Goal: Transaction & Acquisition: Book appointment/travel/reservation

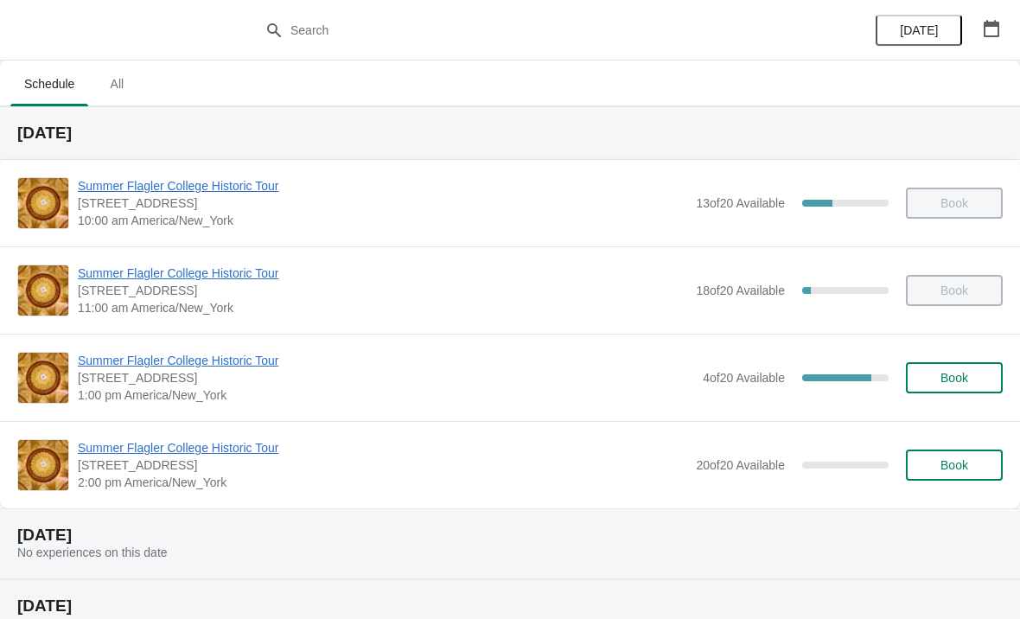
click at [233, 363] on span "Summer Flagler College Historic Tour" at bounding box center [386, 360] width 617 height 17
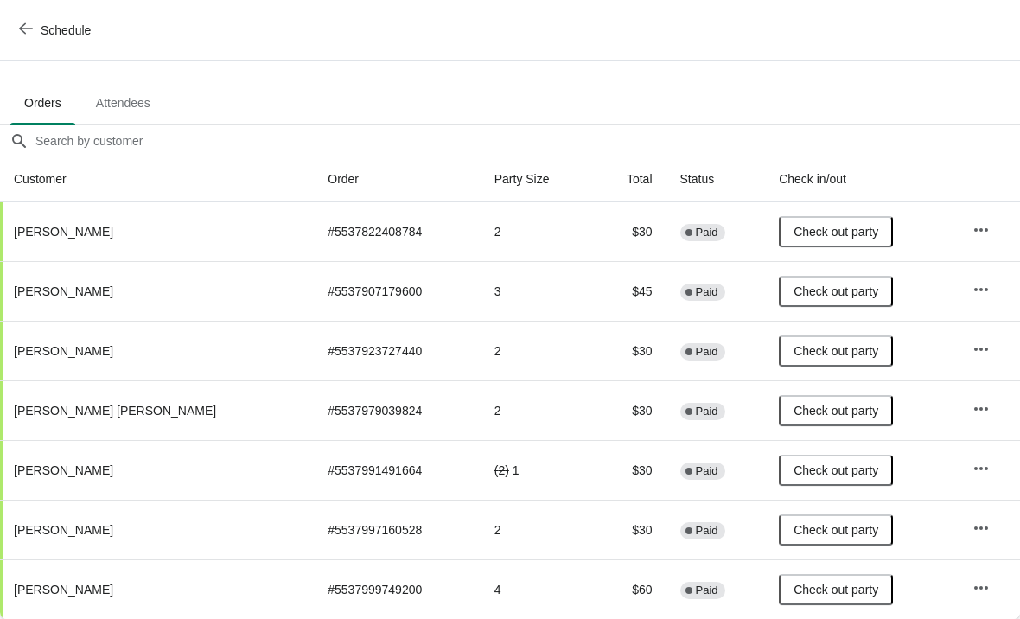
scroll to position [85, 0]
click at [978, 470] on icon "button" at bounding box center [981, 468] width 17 height 17
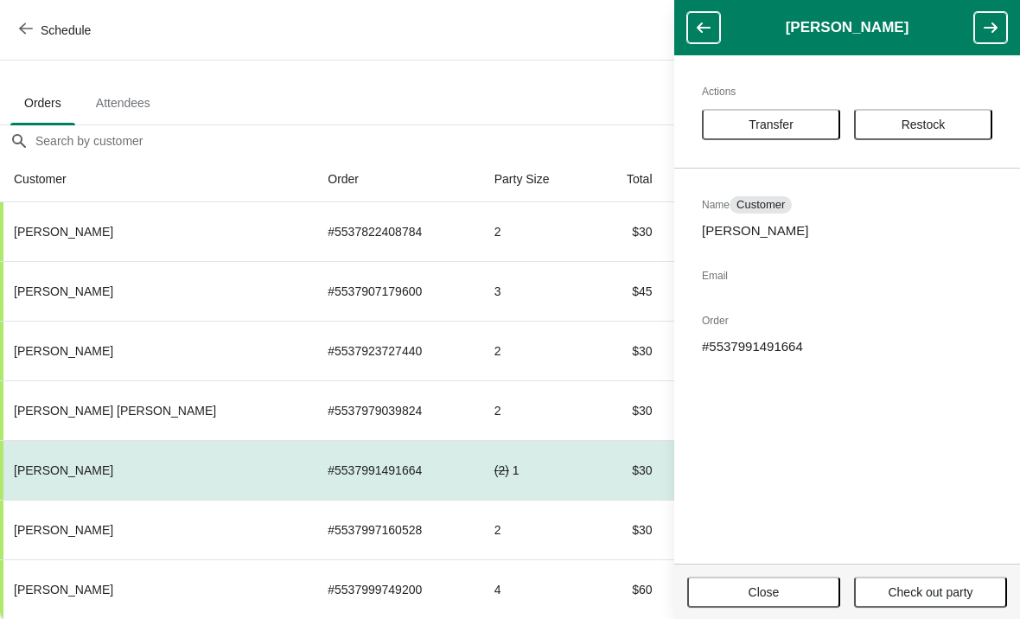
click at [942, 114] on button "Restock" at bounding box center [923, 124] width 138 height 31
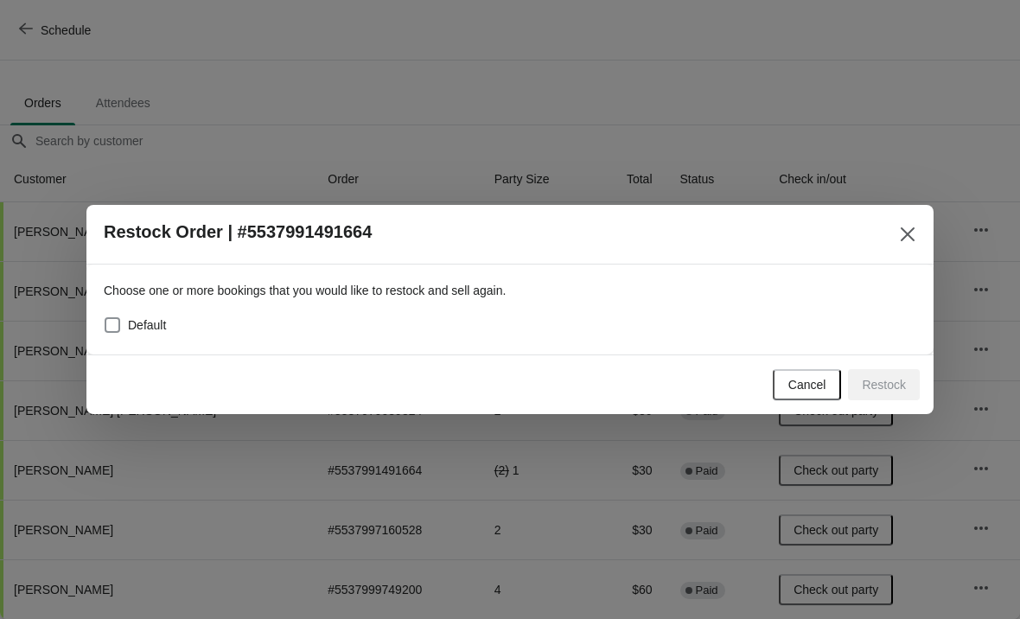
click at [330, 304] on div "Choose one or more bookings that you would like to restock and sell again. Defa…" at bounding box center [510, 302] width 813 height 69
click at [412, 334] on div "Default" at bounding box center [510, 325] width 813 height 24
click at [142, 316] on span "Default" at bounding box center [147, 324] width 38 height 17
click at [105, 317] on input "Default" at bounding box center [105, 317] width 1 height 1
checkbox input "true"
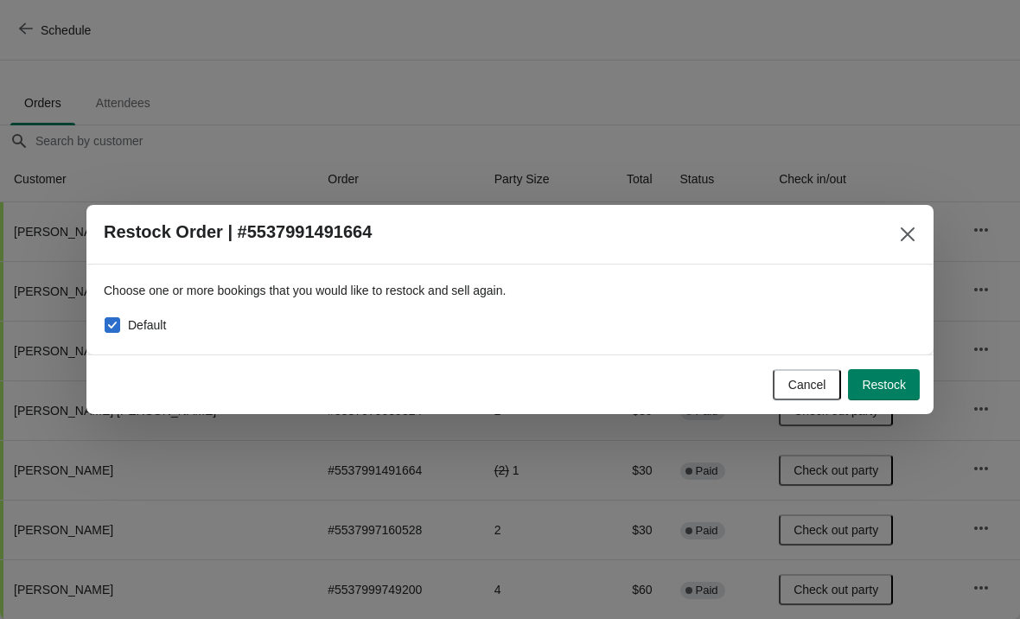
click at [892, 373] on button "Restock" at bounding box center [884, 384] width 72 height 31
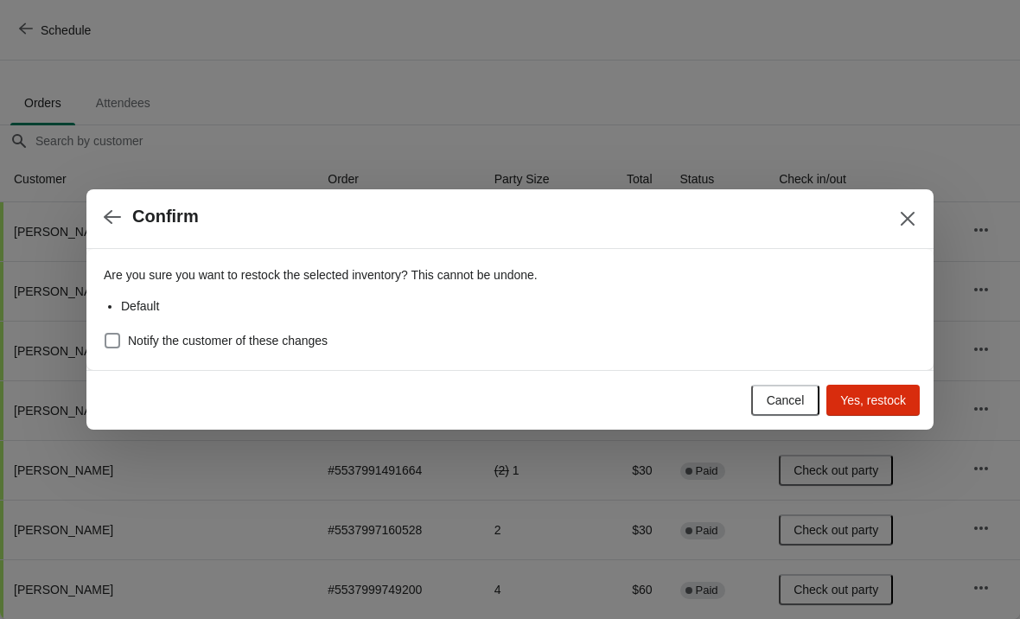
click at [871, 399] on span "Yes, restock" at bounding box center [874, 400] width 66 height 14
click at [898, 391] on div "Loading Yes, restock" at bounding box center [873, 400] width 93 height 31
click at [885, 397] on div "Loading Yes, restock" at bounding box center [873, 400] width 93 height 31
click at [866, 402] on div "Loading Yes, restock" at bounding box center [873, 400] width 93 height 31
click at [870, 392] on div "Loading Yes, restock" at bounding box center [873, 400] width 93 height 31
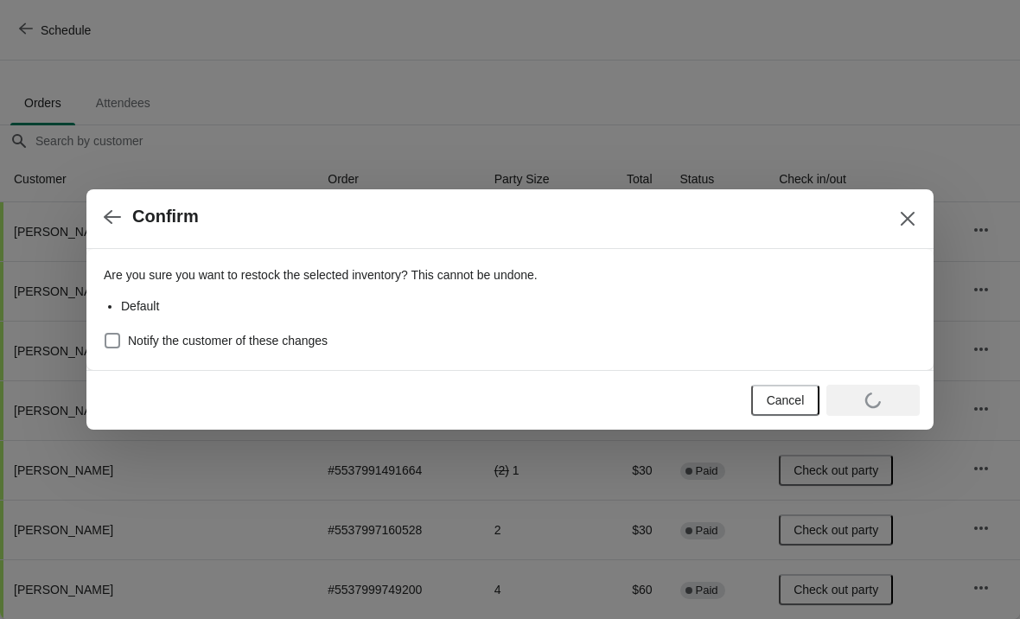
click at [884, 393] on div "Loading Yes, restock" at bounding box center [873, 400] width 93 height 31
click at [905, 226] on icon "Close" at bounding box center [907, 218] width 17 height 17
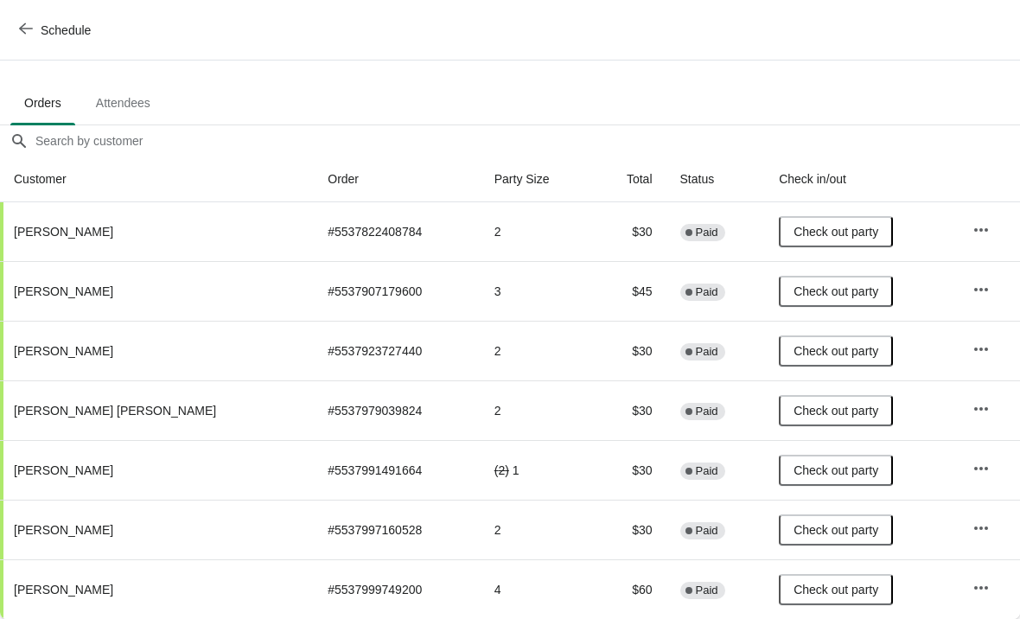
click at [58, 42] on button "Schedule" at bounding box center [57, 30] width 96 height 31
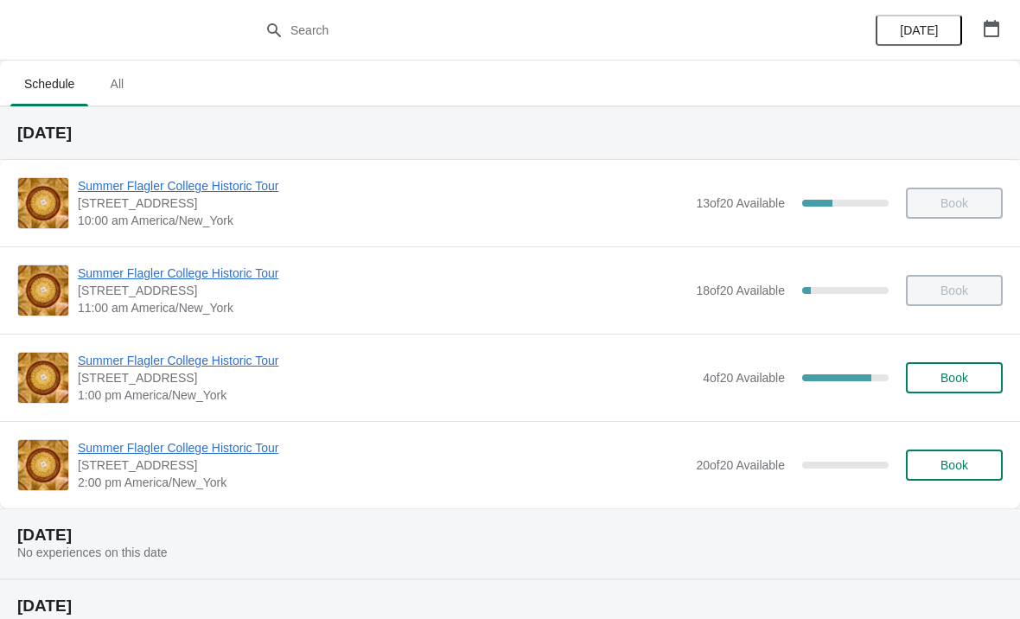
click at [942, 477] on button "Book" at bounding box center [954, 465] width 97 height 31
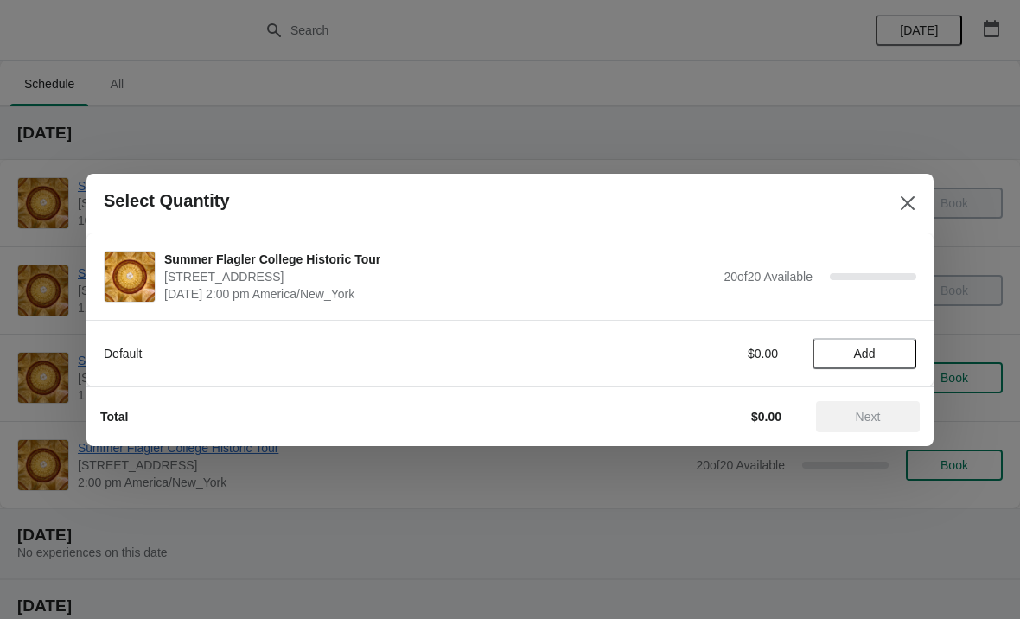
click at [878, 366] on button "Add" at bounding box center [865, 353] width 104 height 31
click at [898, 355] on icon at bounding box center [894, 353] width 18 height 18
click at [887, 415] on span "Next" at bounding box center [868, 417] width 76 height 14
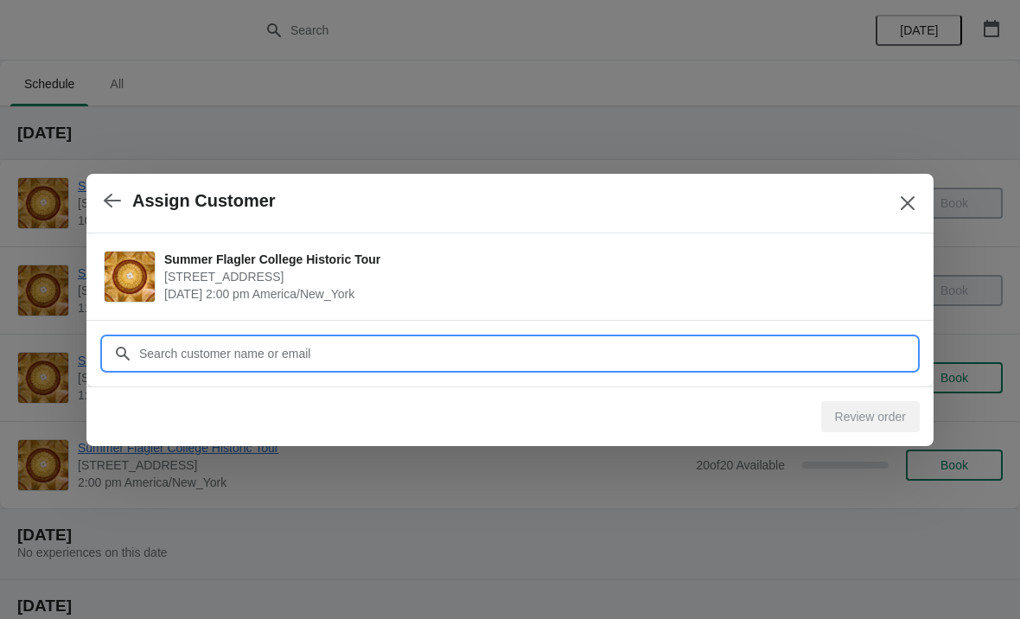
click at [820, 338] on input "Customer" at bounding box center [527, 353] width 778 height 31
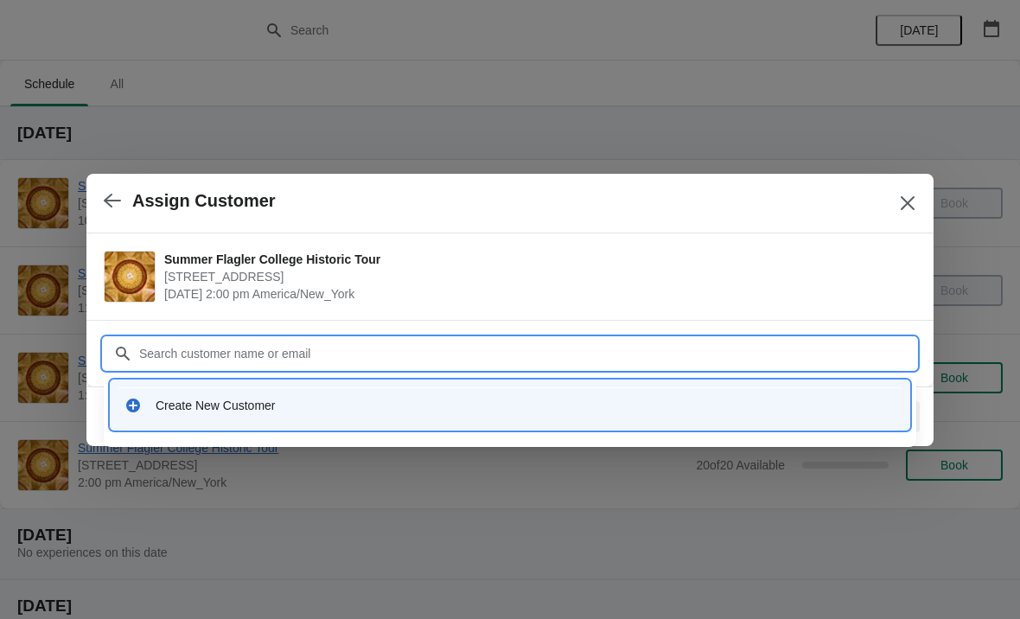
click at [783, 409] on div "Create New Customer" at bounding box center [526, 405] width 740 height 17
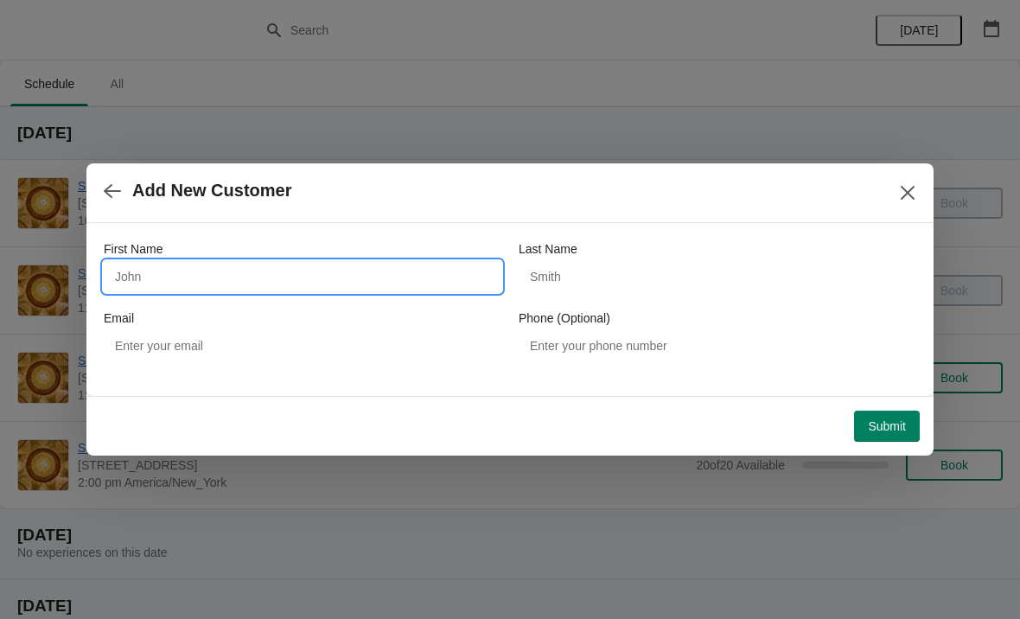
click at [207, 289] on input "First Name" at bounding box center [303, 276] width 398 height 31
type input "John"
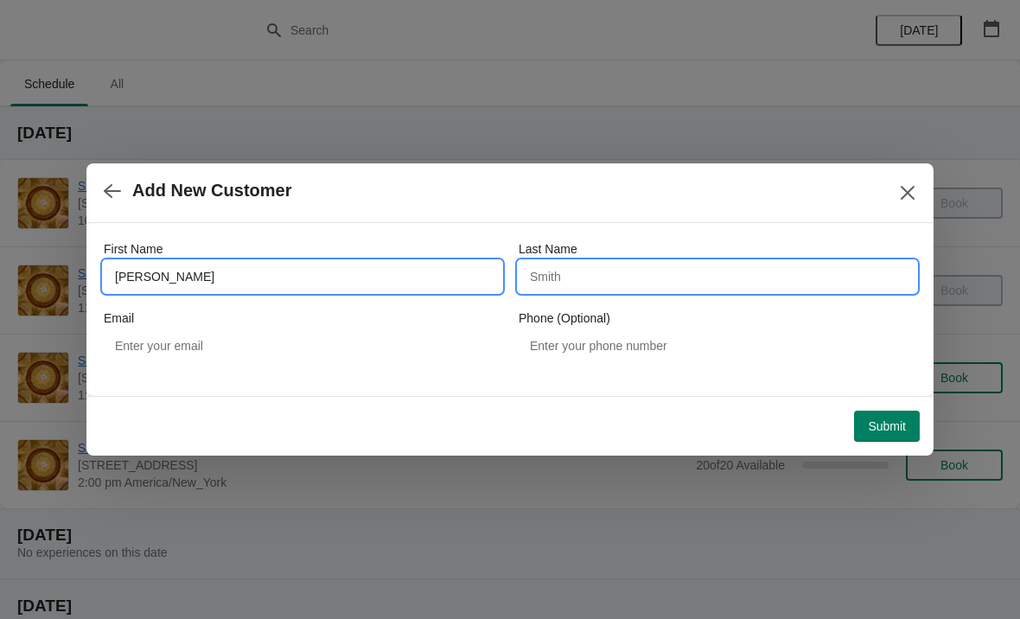
click at [733, 280] on input "Last Name" at bounding box center [718, 276] width 398 height 31
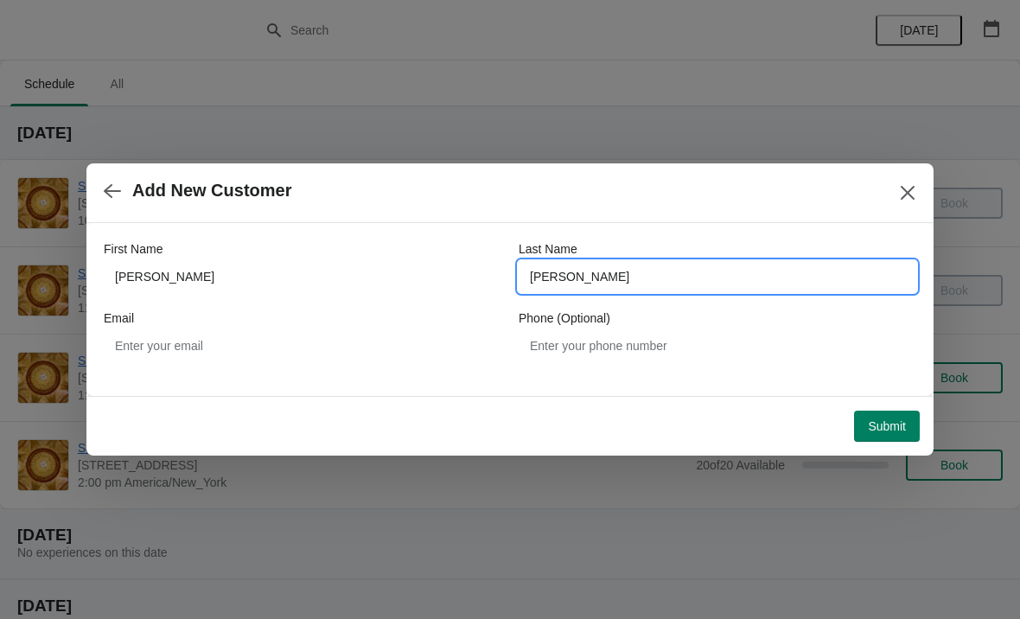
type input "Mahon"
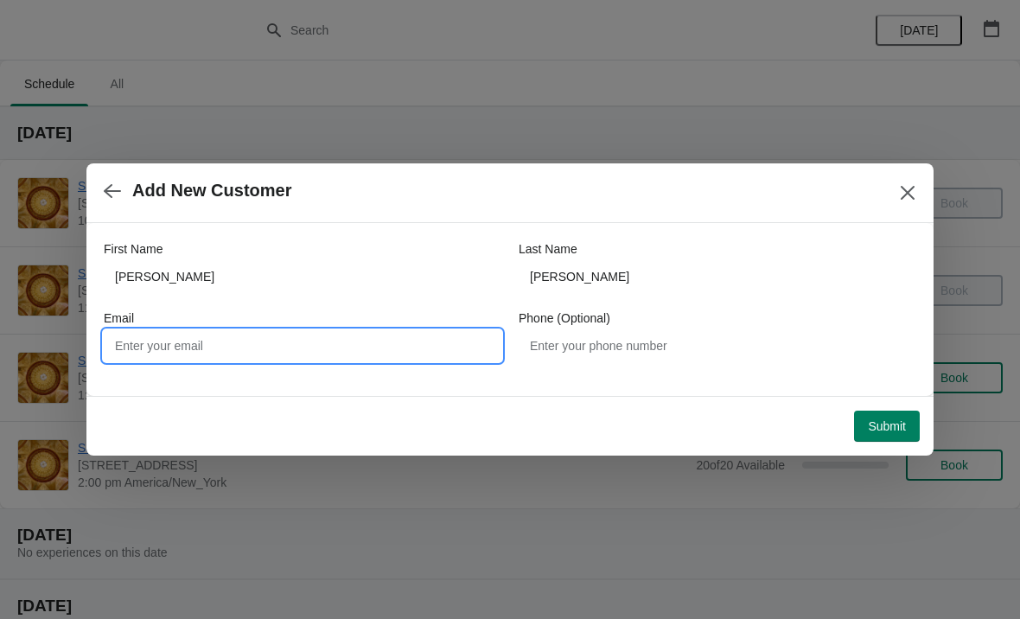
click at [189, 360] on input "Email" at bounding box center [303, 345] width 398 height 31
type input "Jonny_mahon@yahoo.couk"
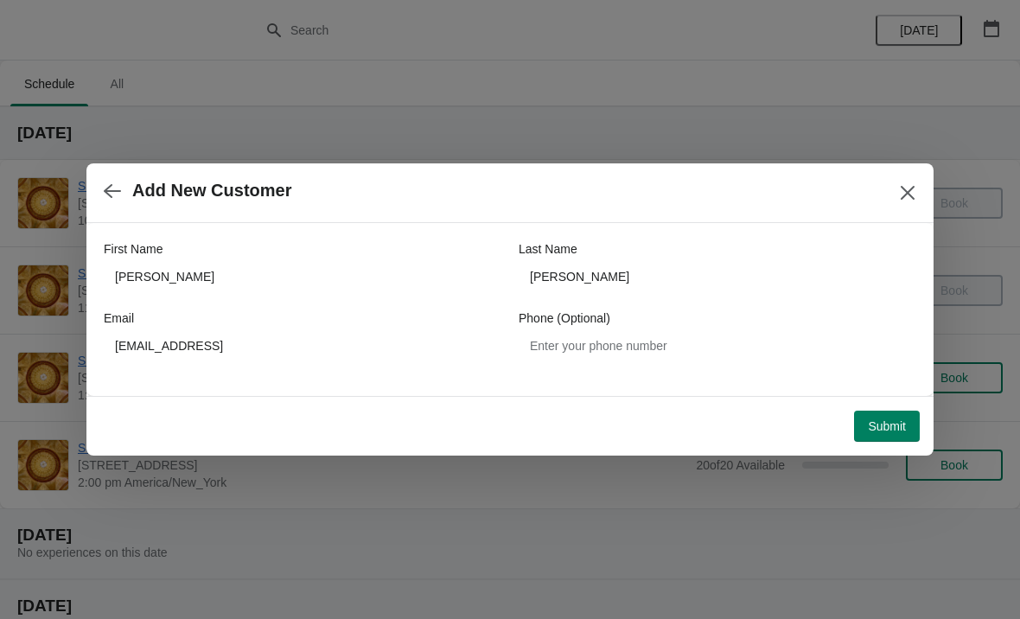
click at [872, 431] on span "Submit" at bounding box center [887, 426] width 38 height 14
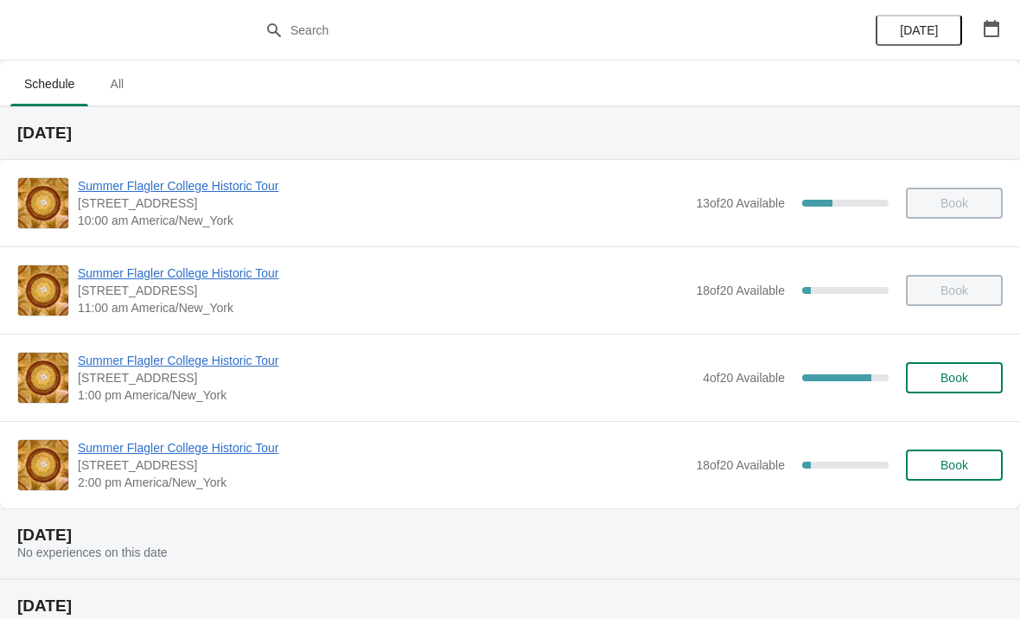
click at [257, 446] on span "Summer Flagler College Historic Tour" at bounding box center [383, 447] width 610 height 17
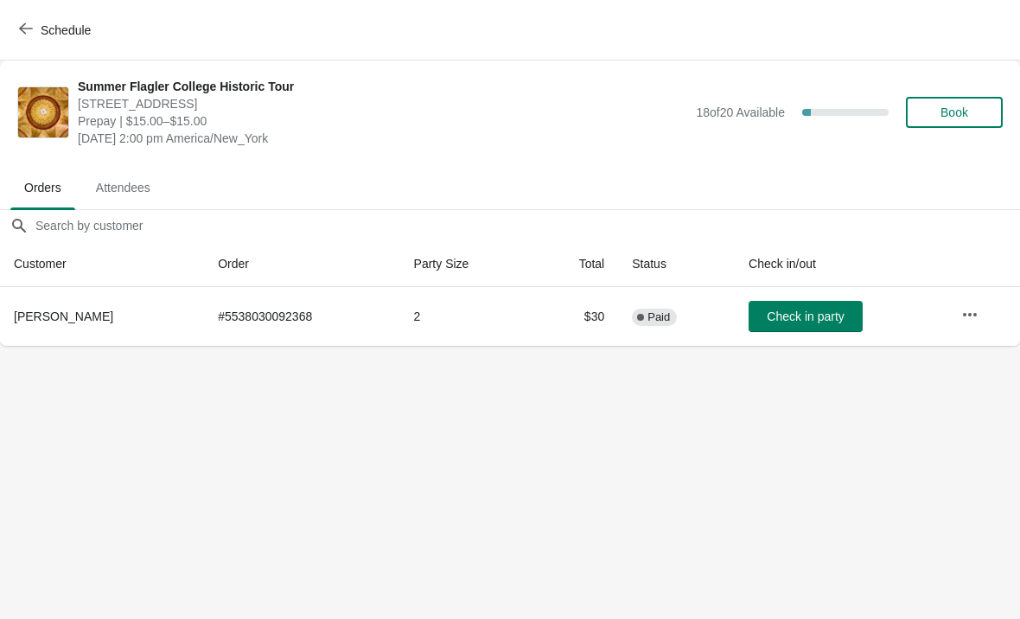
click at [791, 323] on span "Check in party" at bounding box center [805, 317] width 77 height 14
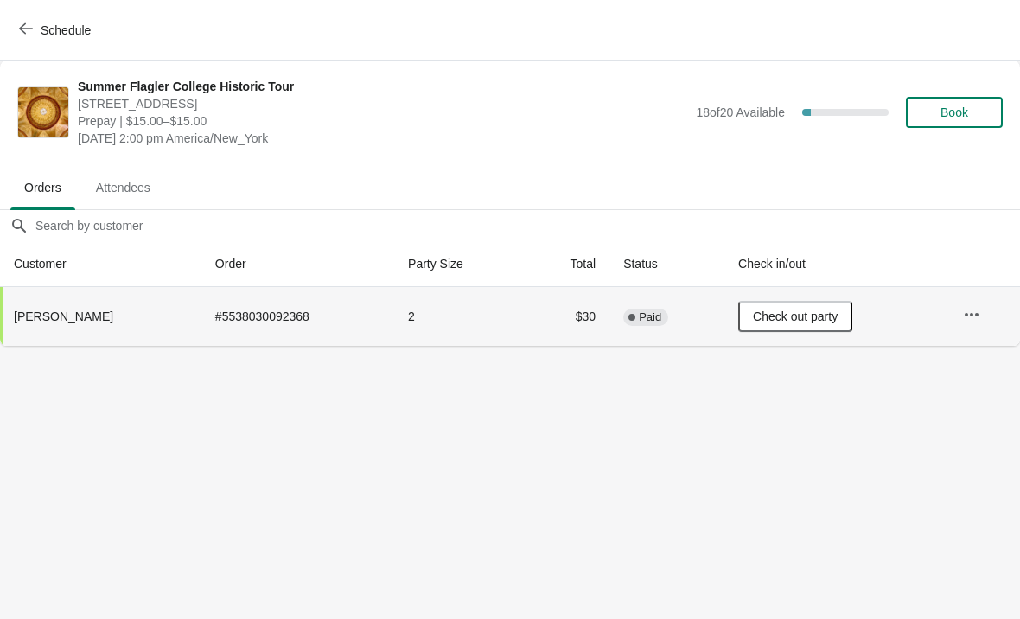
click at [39, 42] on button "Schedule" at bounding box center [57, 30] width 96 height 31
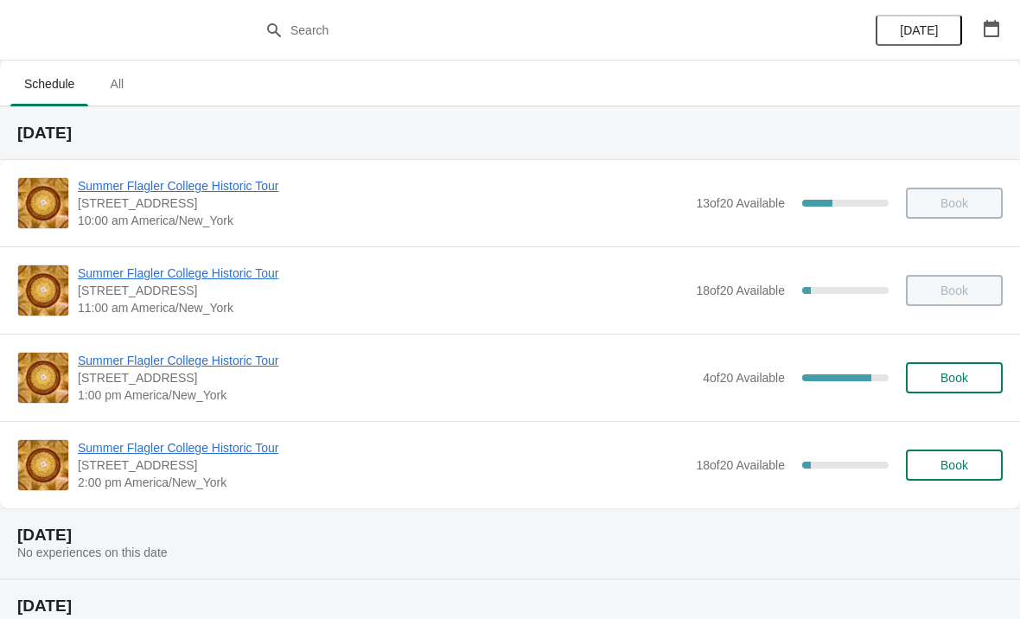
click at [958, 454] on button "Book" at bounding box center [954, 465] width 97 height 31
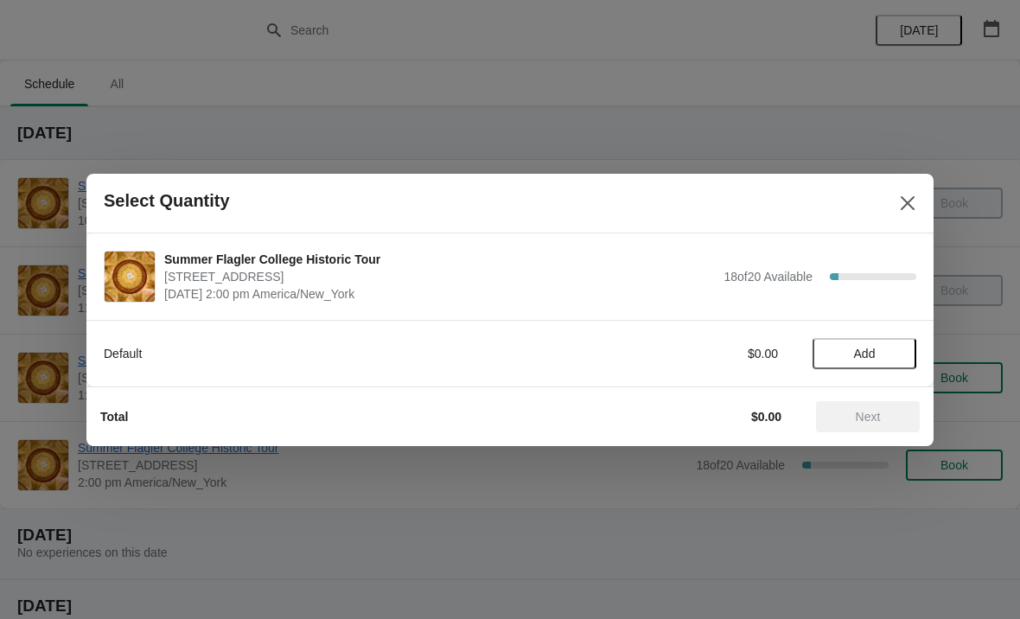
click at [879, 363] on button "Add" at bounding box center [865, 353] width 104 height 31
click at [903, 353] on icon at bounding box center [894, 353] width 18 height 18
click at [884, 408] on button "Next" at bounding box center [868, 416] width 104 height 31
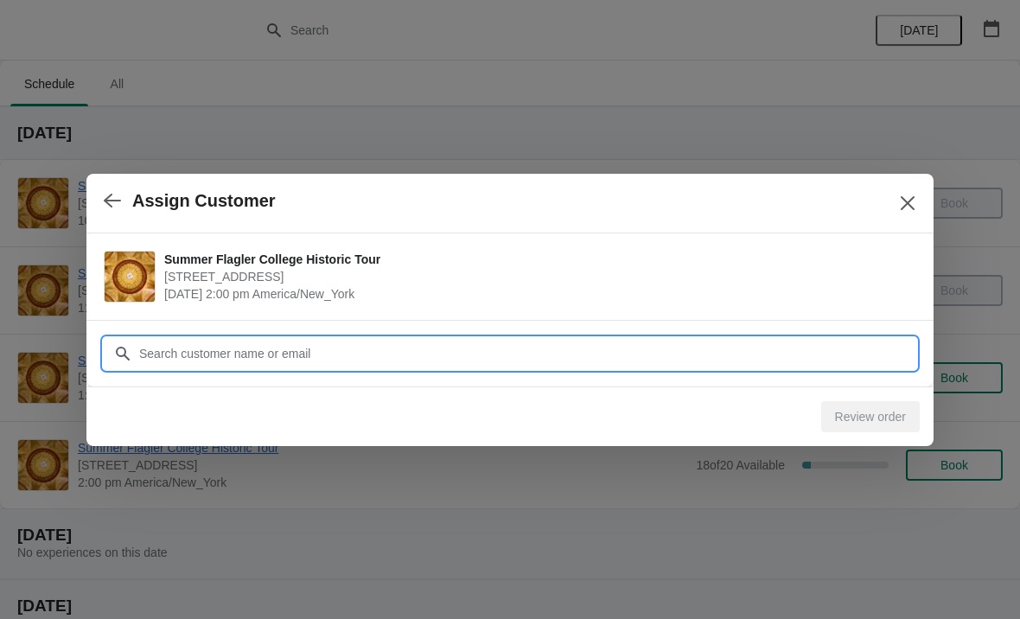
click at [703, 356] on input "Customer" at bounding box center [527, 353] width 778 height 31
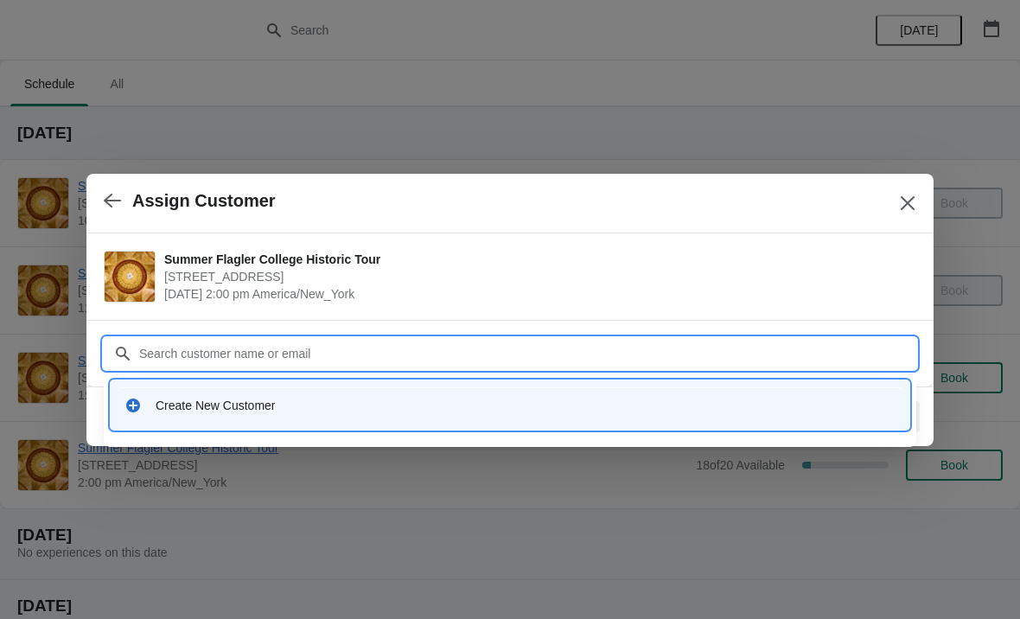
click at [532, 403] on div "Create New Customer" at bounding box center [526, 405] width 740 height 17
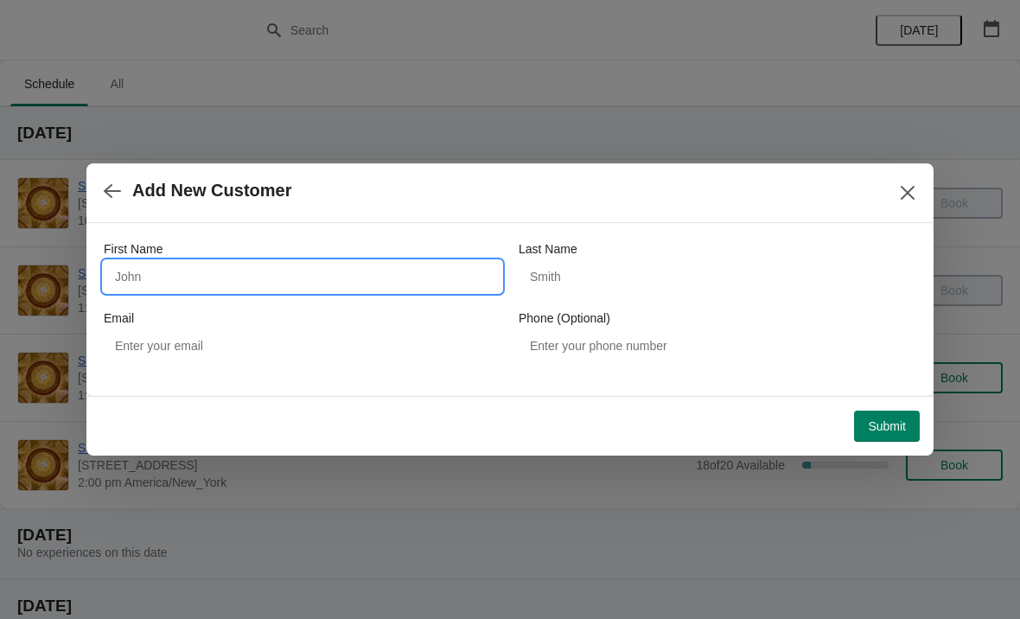
click at [321, 278] on input "First Name" at bounding box center [303, 276] width 398 height 31
type input "[PERSON_NAME]"
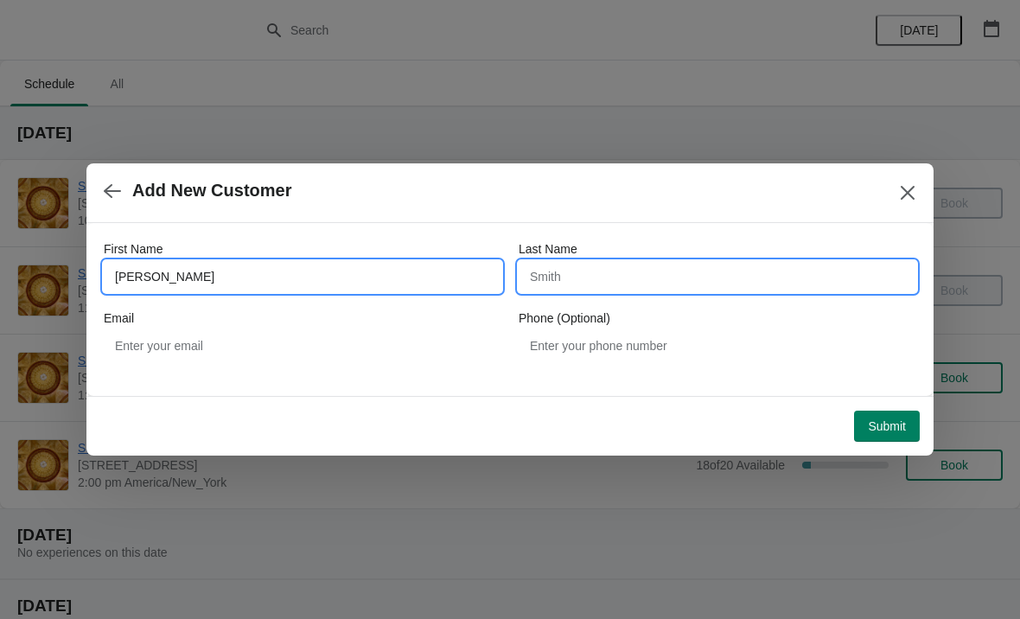
click at [713, 276] on input "Last Name" at bounding box center [718, 276] width 398 height 31
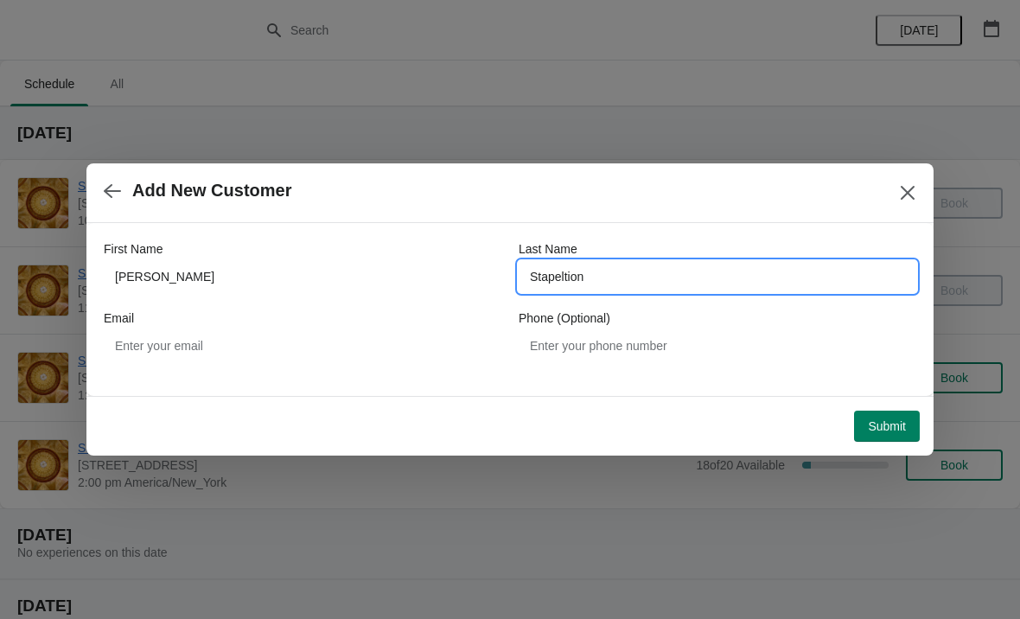
type input "Stapeltion"
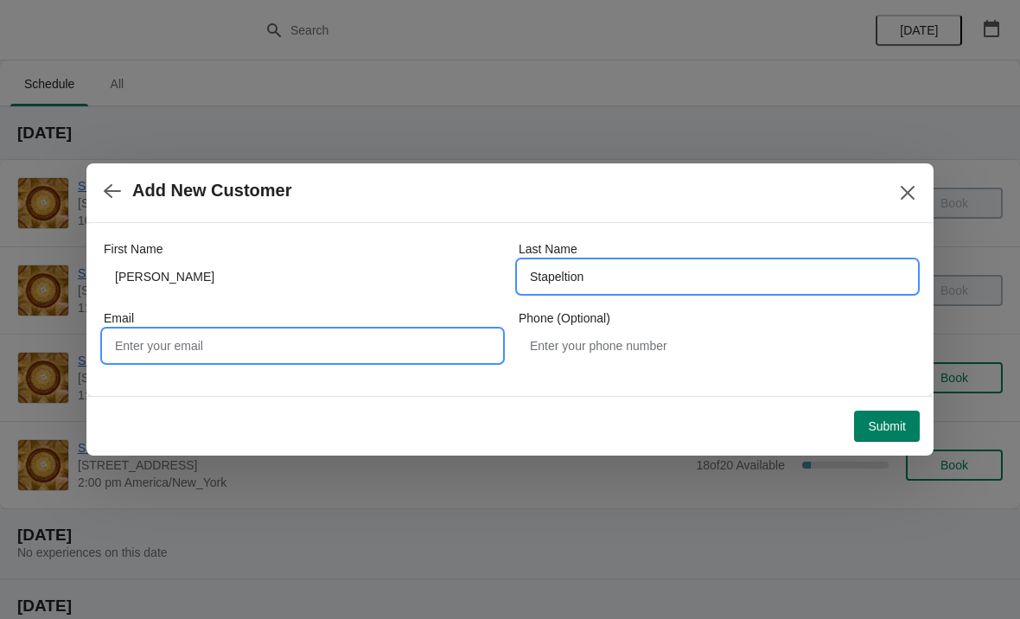
click at [195, 336] on input "Email" at bounding box center [303, 345] width 398 height 31
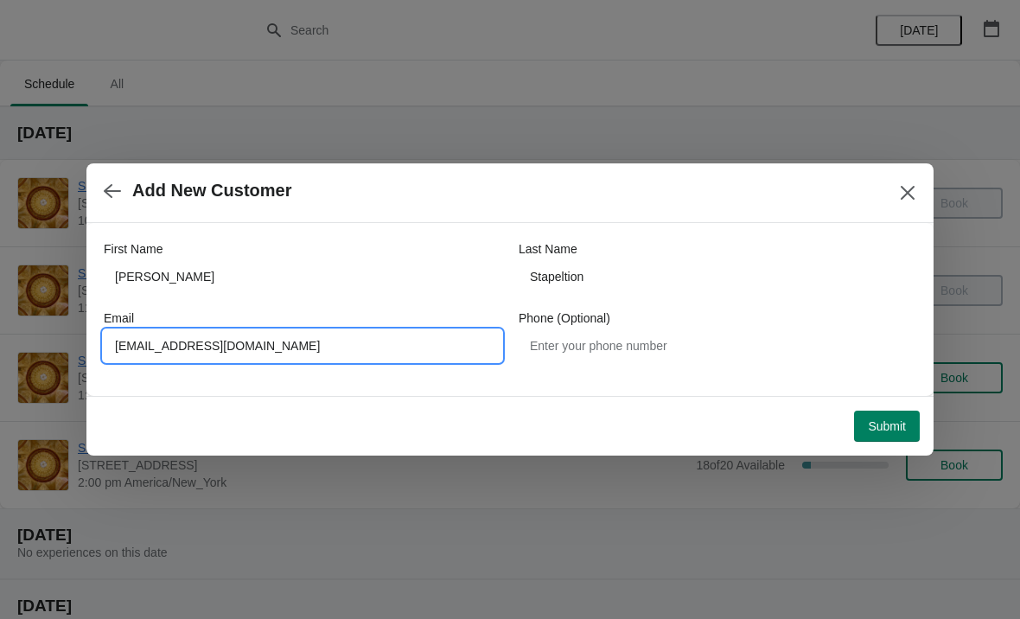
type input "[EMAIL_ADDRESS][DOMAIN_NAME]"
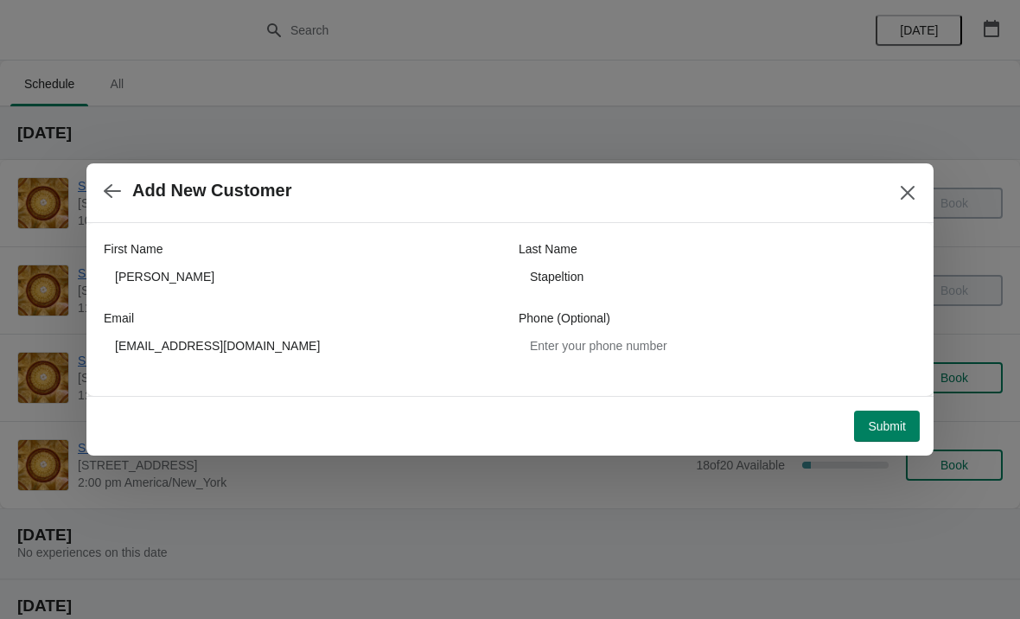
click at [882, 420] on span "Submit" at bounding box center [887, 426] width 38 height 14
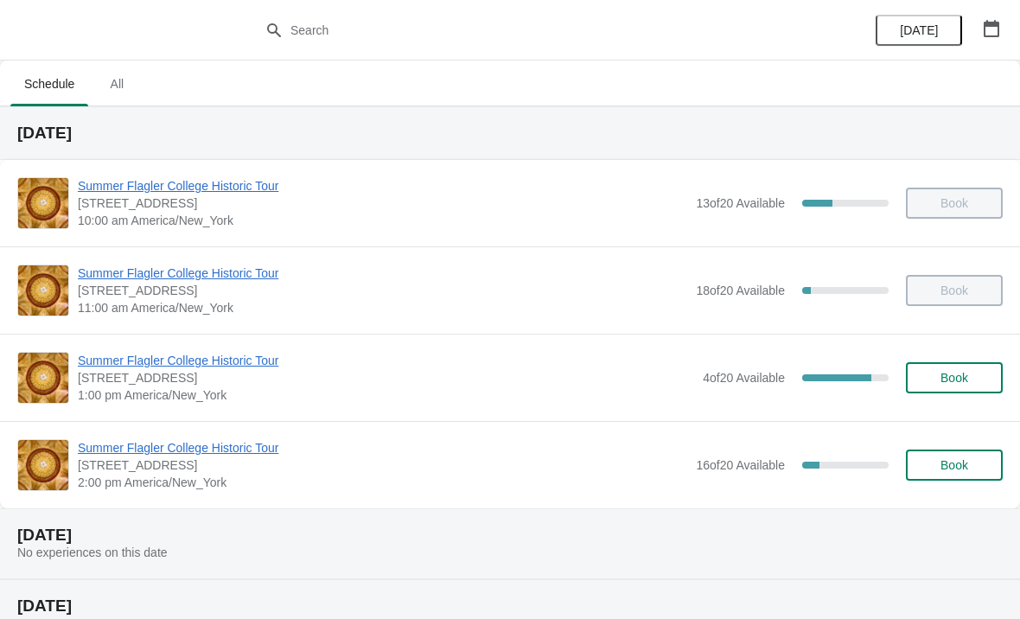
click at [214, 441] on span "Summer Flagler College Historic Tour" at bounding box center [383, 447] width 610 height 17
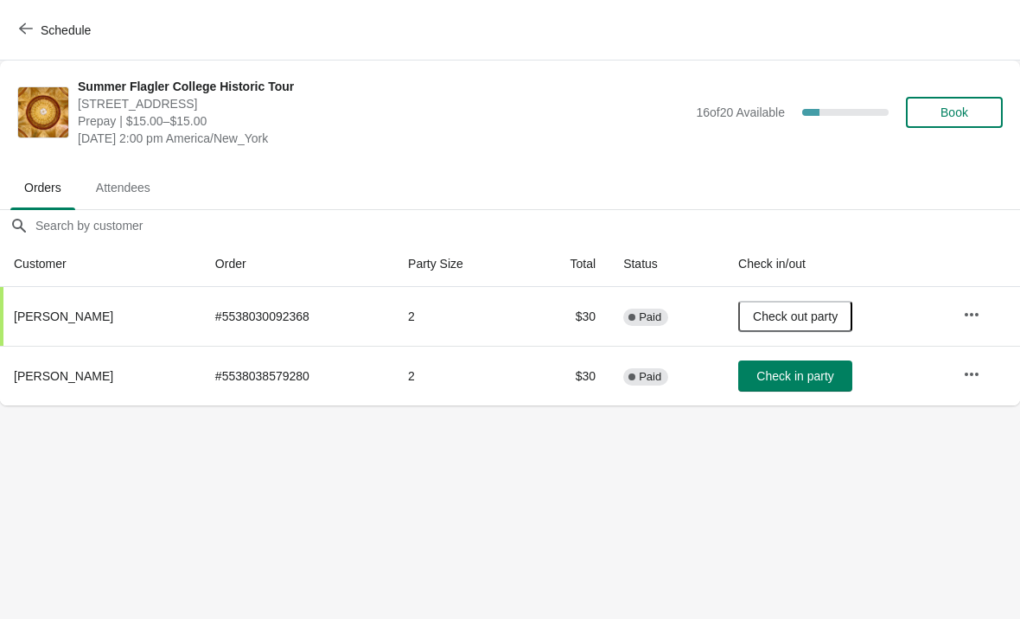
click at [799, 386] on button "Check in party" at bounding box center [795, 376] width 114 height 31
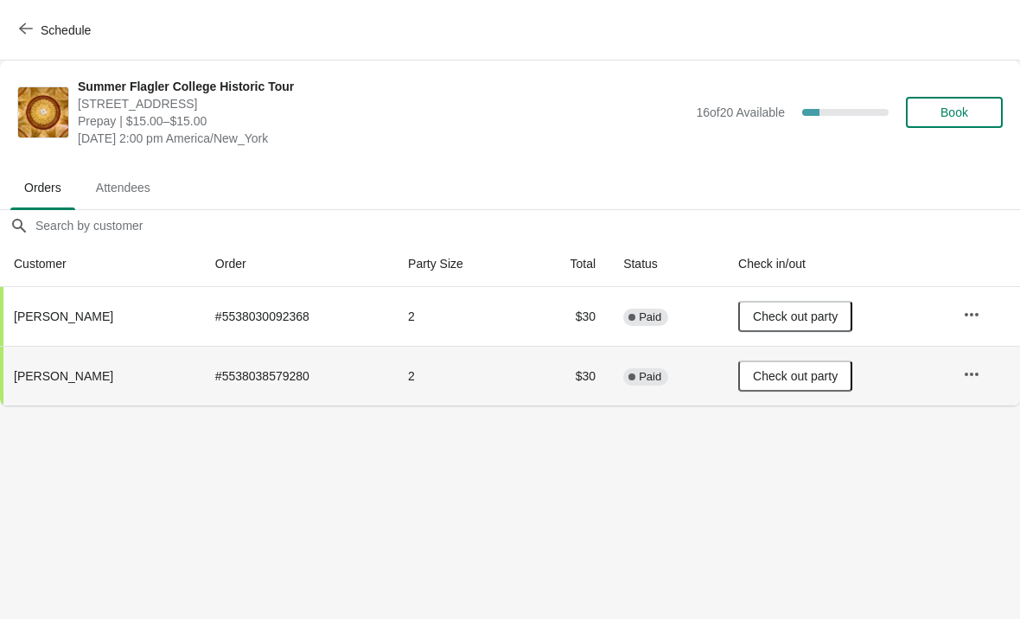
click at [51, 29] on span "Schedule" at bounding box center [66, 30] width 50 height 14
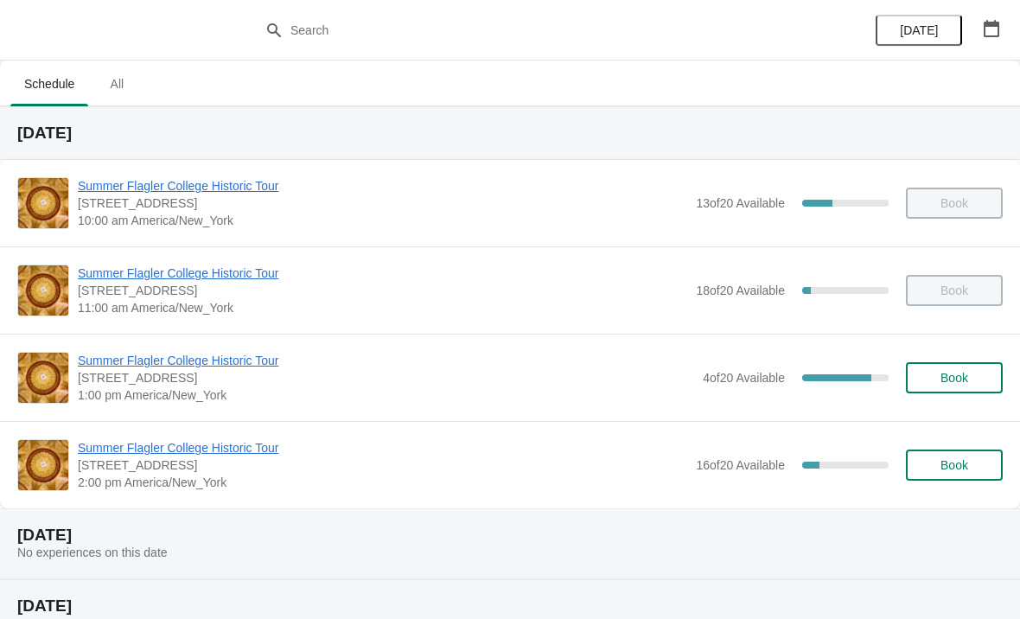
click at [208, 440] on span "Summer Flagler College Historic Tour" at bounding box center [383, 447] width 610 height 17
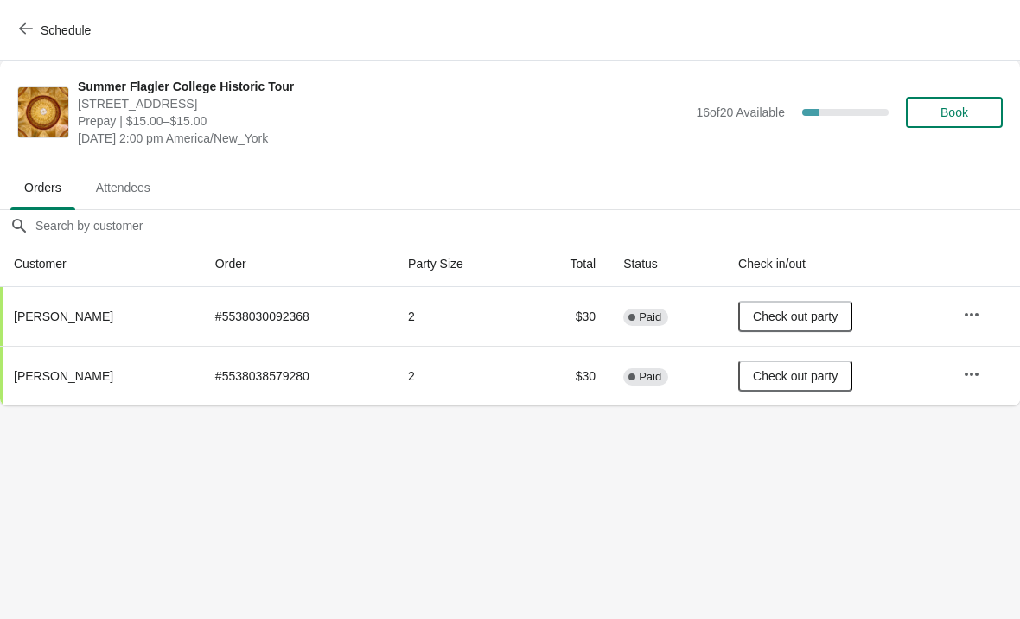
click at [981, 121] on button "Book" at bounding box center [954, 112] width 97 height 31
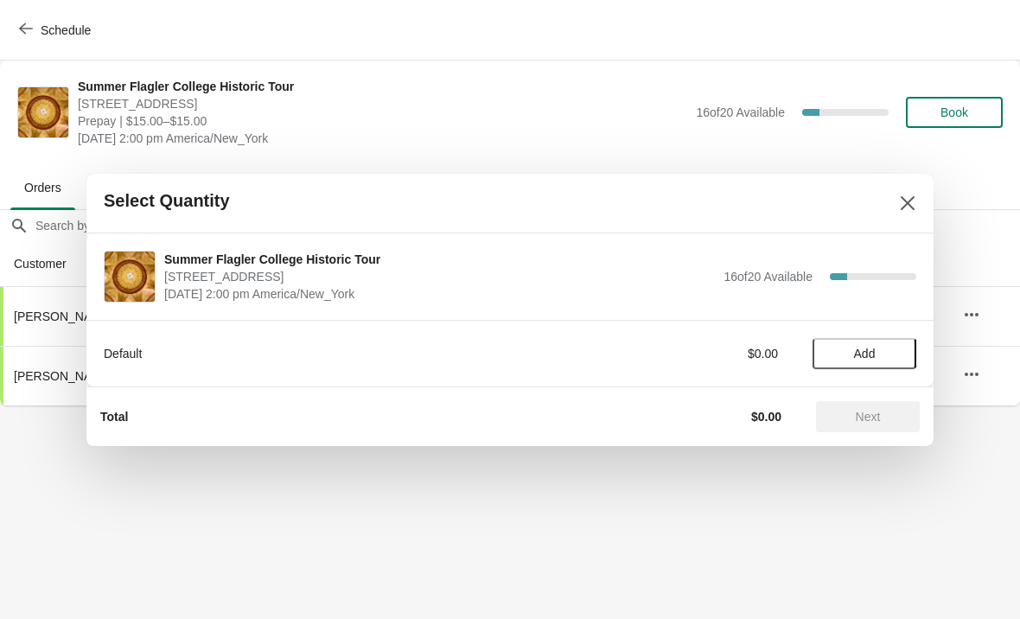
click at [865, 355] on span "Add" at bounding box center [865, 354] width 22 height 14
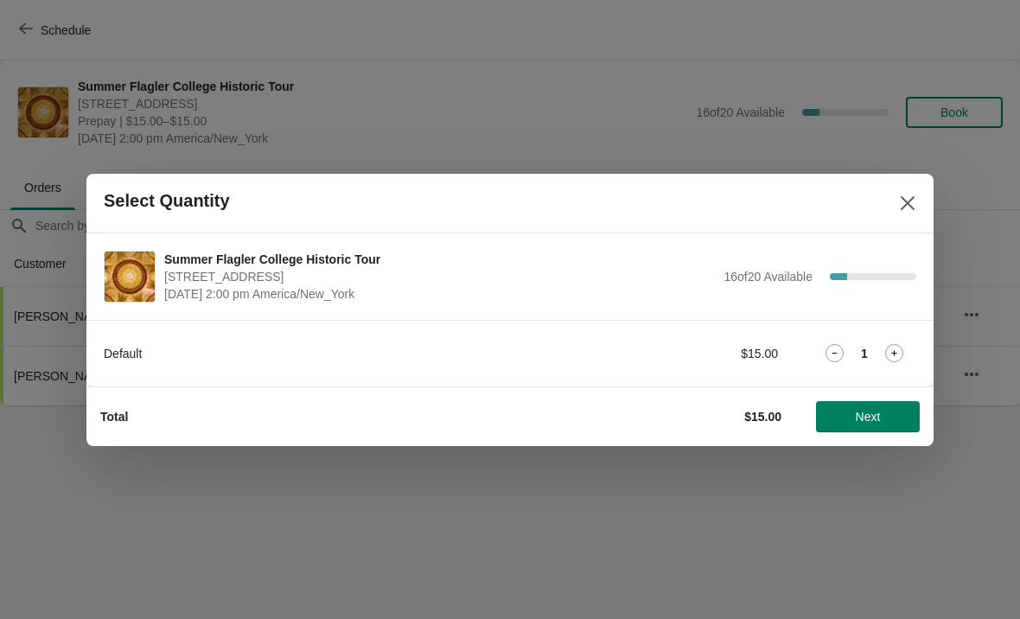
click at [910, 350] on div "1" at bounding box center [865, 353] width 104 height 18
click at [902, 344] on icon at bounding box center [894, 353] width 18 height 18
click at [872, 423] on span "Next" at bounding box center [868, 417] width 25 height 14
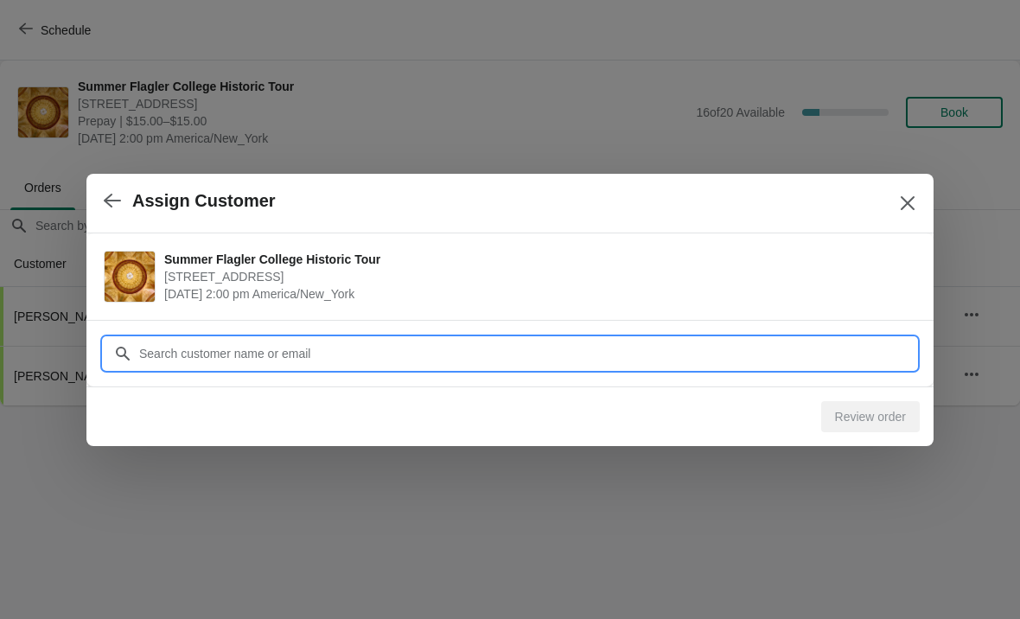
click at [193, 356] on input "Customer" at bounding box center [527, 353] width 778 height 31
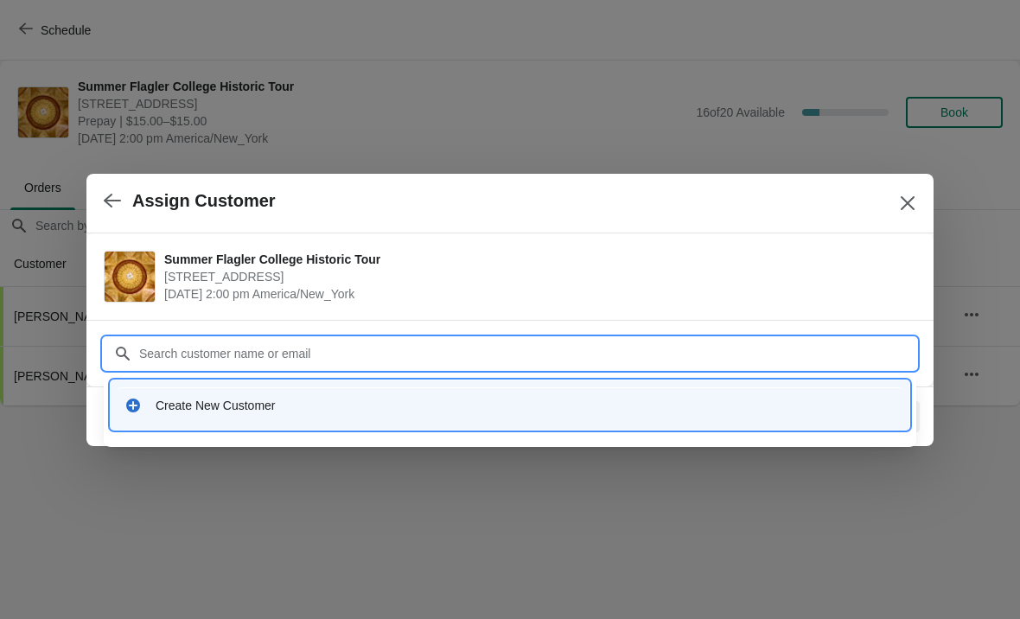
click at [470, 416] on div "Create New Customer" at bounding box center [510, 404] width 785 height 35
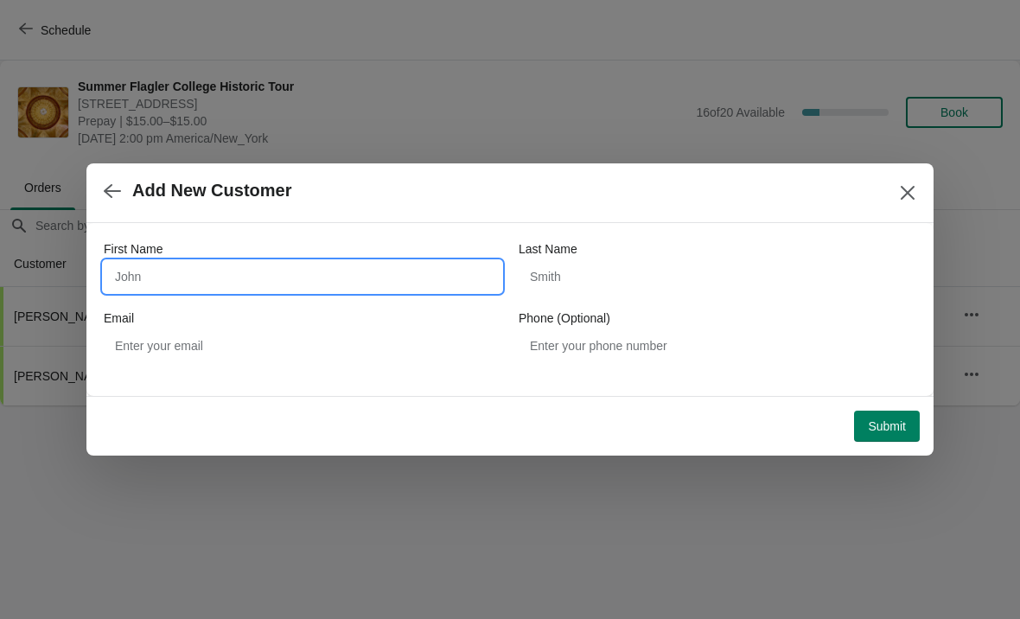
click at [415, 289] on input "First Name" at bounding box center [303, 276] width 398 height 31
type input "Melisa"
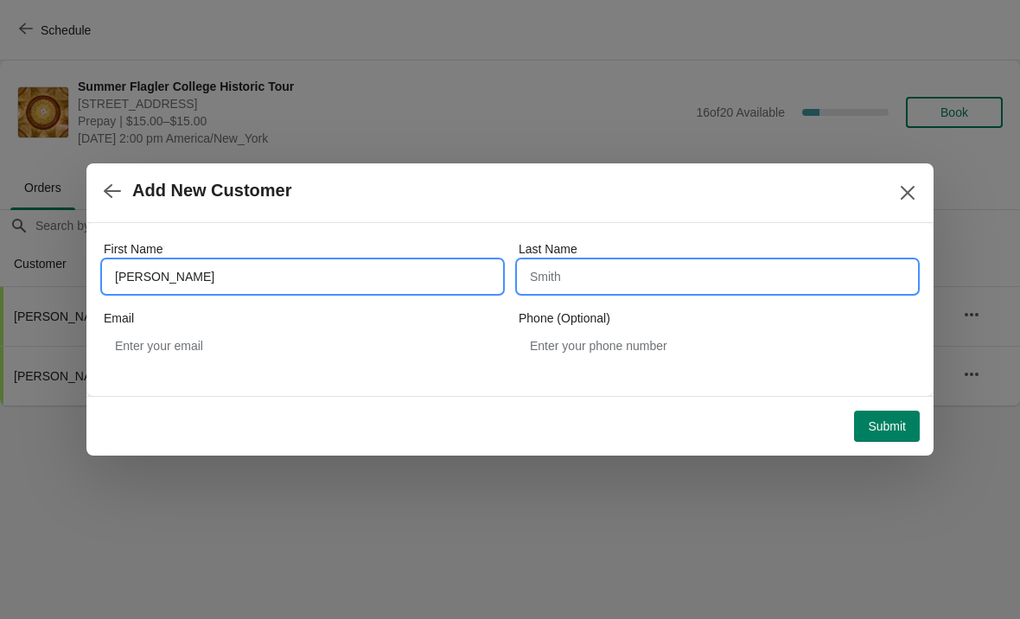
click at [672, 278] on input "Last Name" at bounding box center [718, 276] width 398 height 31
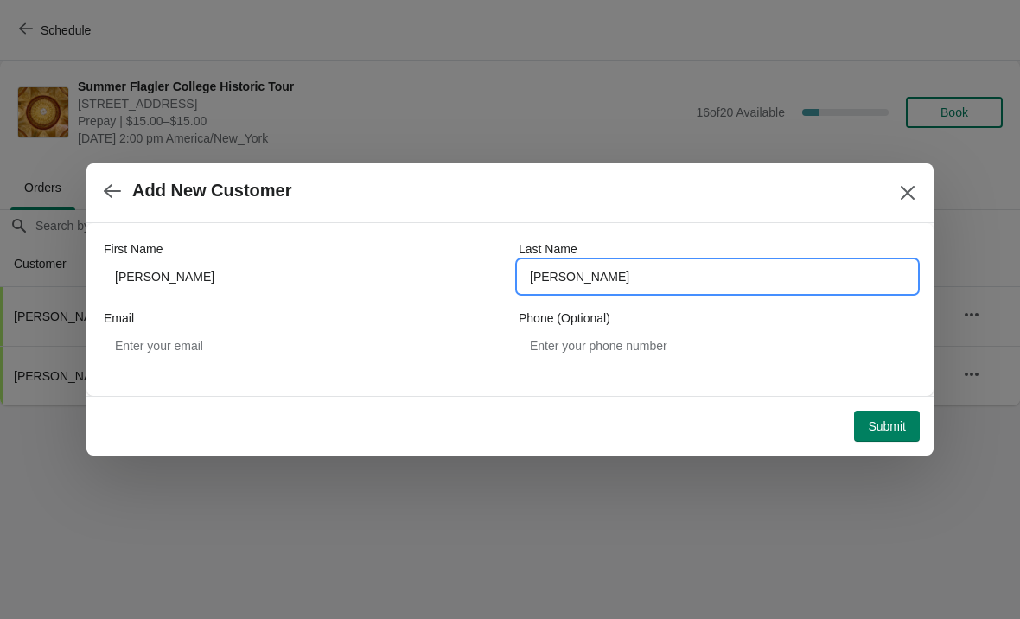
type input "Smith"
